Goal: Information Seeking & Learning: Check status

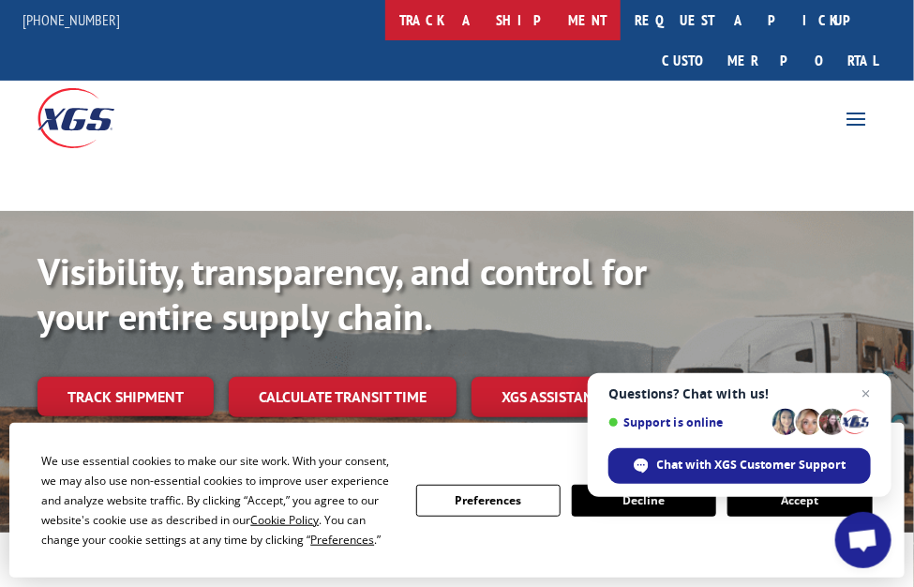
click at [464, 19] on link "track a shipment" at bounding box center [502, 20] width 235 height 40
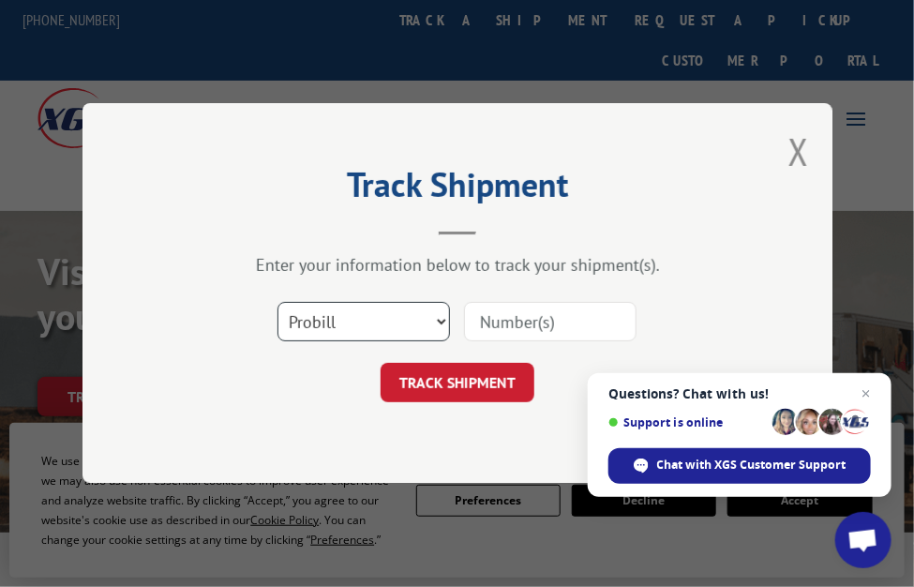
click at [437, 319] on select "Select category... Probill BOL PO" at bounding box center [363, 322] width 172 height 39
select select "bol"
click at [277, 303] on select "Select category... Probill BOL PO" at bounding box center [363, 322] width 172 height 39
click at [497, 320] on input at bounding box center [550, 322] width 172 height 39
type input "85608"
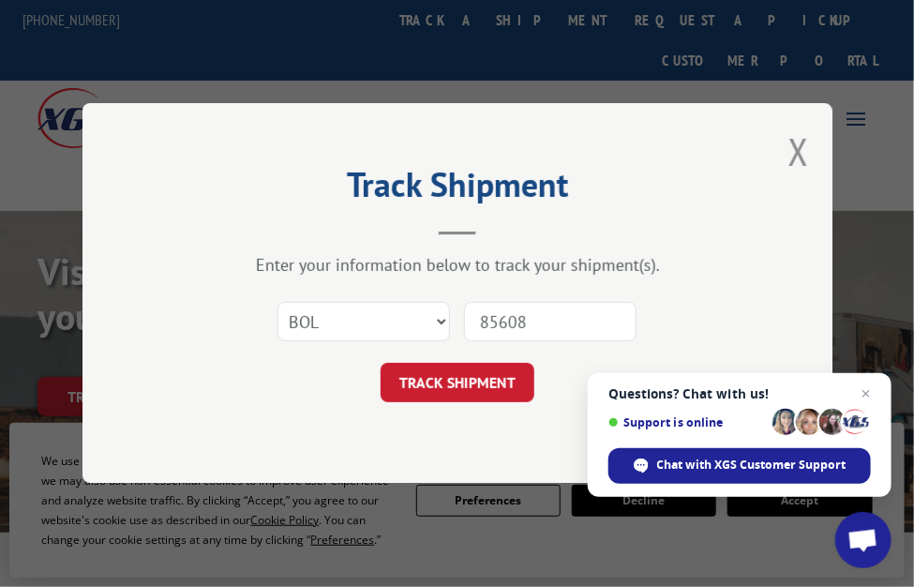
click button "TRACK SHIPMENT" at bounding box center [457, 383] width 154 height 39
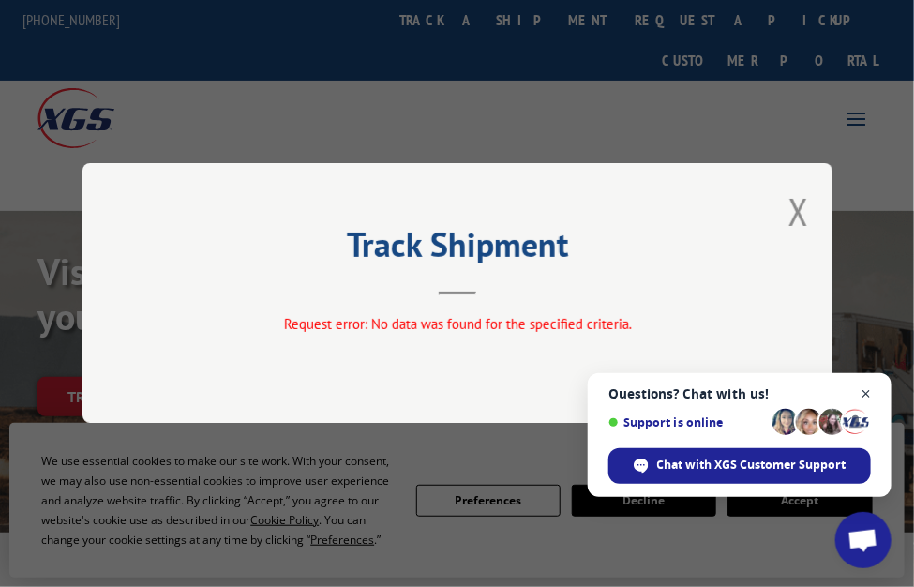
click at [867, 392] on span "Close chat" at bounding box center [865, 393] width 23 height 23
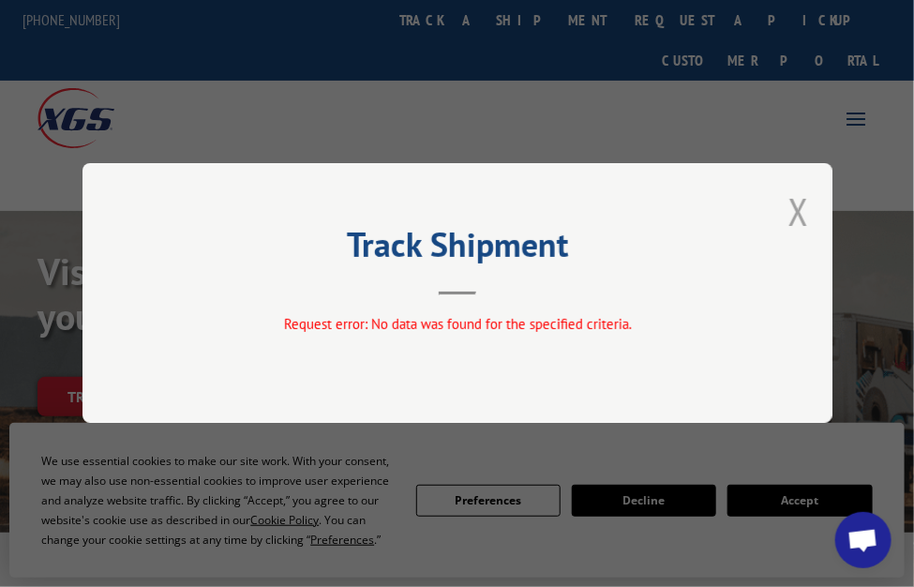
click at [803, 217] on button "Close modal" at bounding box center [798, 211] width 21 height 50
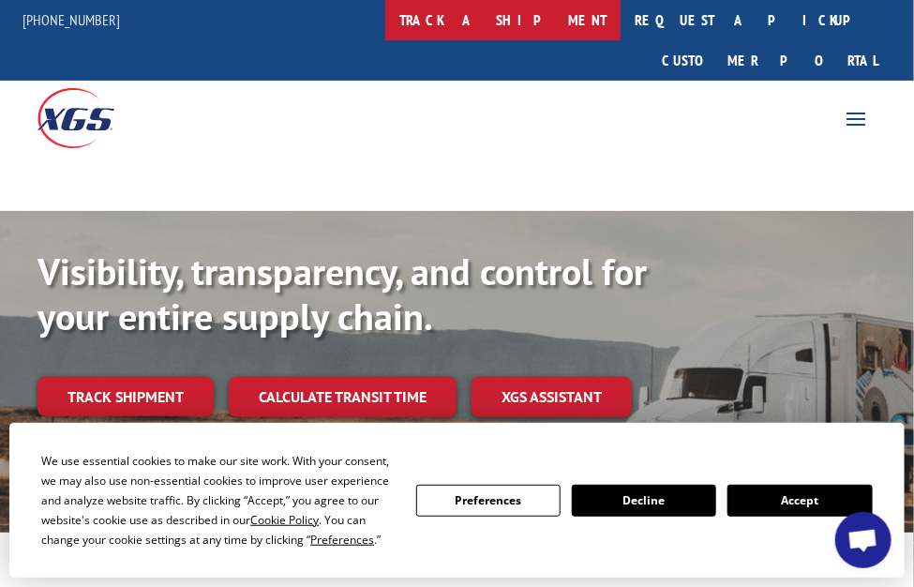
click at [493, 15] on link "track a shipment" at bounding box center [502, 20] width 235 height 40
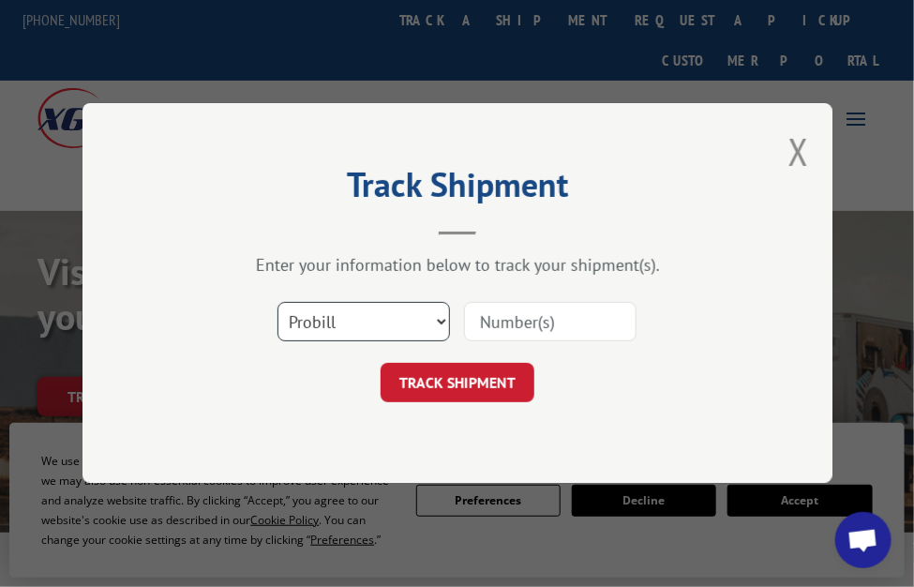
click at [399, 325] on select "Select category... Probill BOL PO" at bounding box center [363, 322] width 172 height 39
select select "bol"
click at [277, 303] on select "Select category... Probill BOL PO" at bounding box center [363, 322] width 172 height 39
drag, startPoint x: 536, startPoint y: 327, endPoint x: 535, endPoint y: 317, distance: 10.3
click at [536, 327] on input at bounding box center [550, 322] width 172 height 39
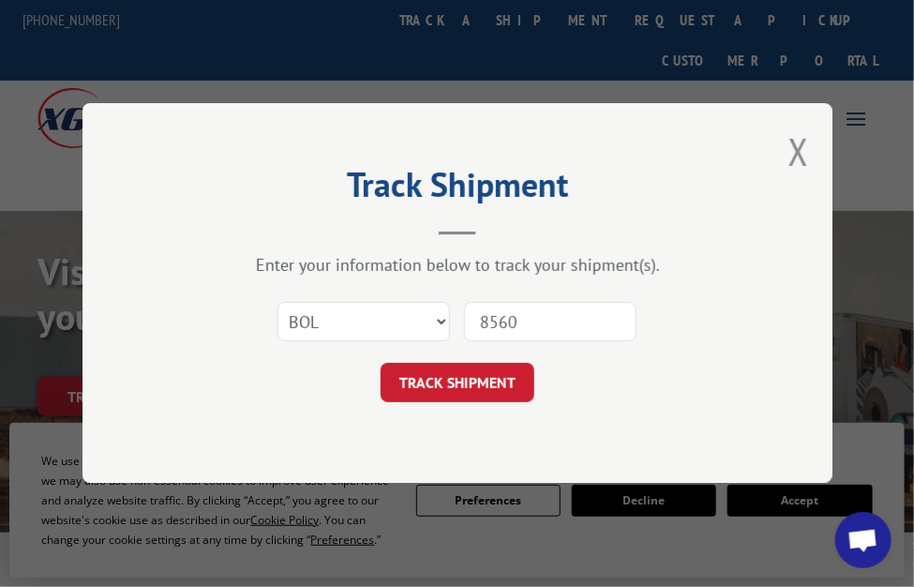
type input "85608"
click button "TRACK SHIPMENT" at bounding box center [457, 383] width 154 height 39
